Goal: Entertainment & Leisure: Consume media (video, audio)

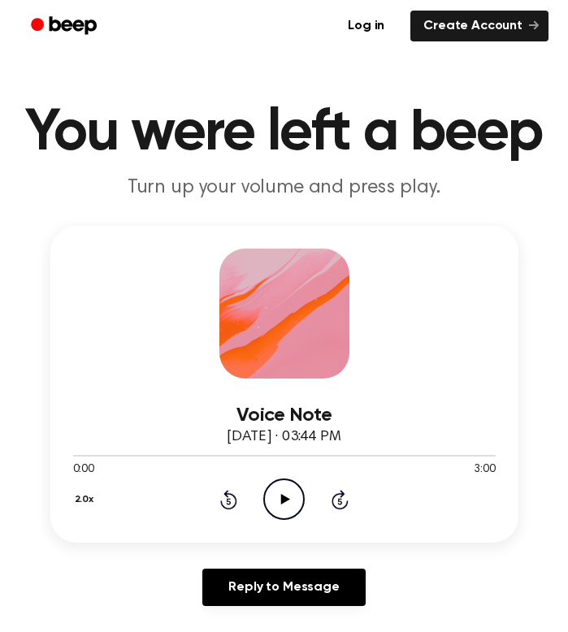
click at [280, 497] on icon "Play Audio" at bounding box center [283, 499] width 41 height 41
click at [79, 458] on div at bounding box center [284, 454] width 422 height 13
click at [292, 499] on icon "Play Audio" at bounding box center [283, 499] width 41 height 41
click at [284, 511] on icon "Play Audio" at bounding box center [283, 499] width 41 height 41
